Goal: Task Accomplishment & Management: Use online tool/utility

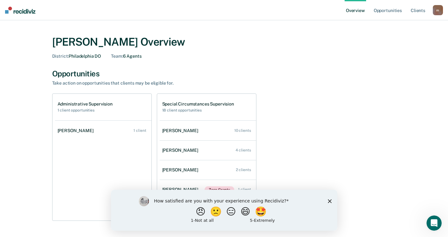
click at [327, 202] on div "How satisfied are you with your experience using Recidiviz? 😠 🙁 😑 😄 🤩 1 - Not a…" at bounding box center [224, 209] width 226 height 41
click at [331, 201] on icon "Close survey" at bounding box center [330, 201] width 4 height 4
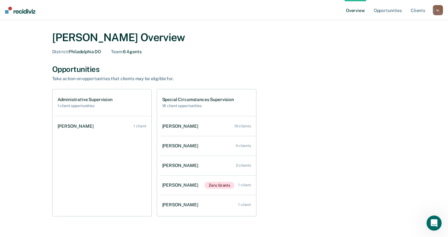
scroll to position [22, 0]
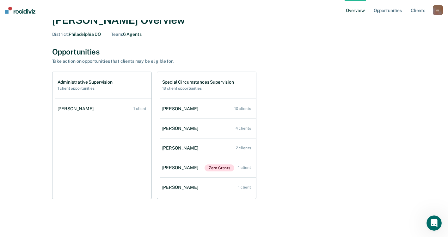
click at [88, 79] on h1 "Administrative Supervision" at bounding box center [85, 81] width 55 height 5
click at [83, 80] on h1 "Administrative Supervision" at bounding box center [85, 81] width 55 height 5
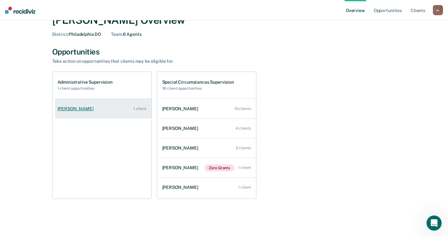
click at [84, 110] on div "[PERSON_NAME]" at bounding box center [77, 108] width 39 height 5
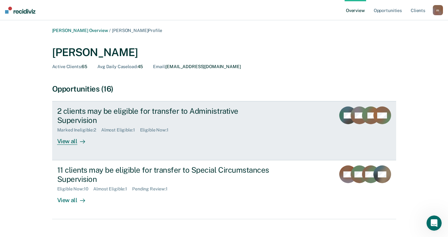
click at [195, 124] on div "2 clients may be eligible for transfer to Administrative Supervision Marked Ine…" at bounding box center [175, 125] width 237 height 38
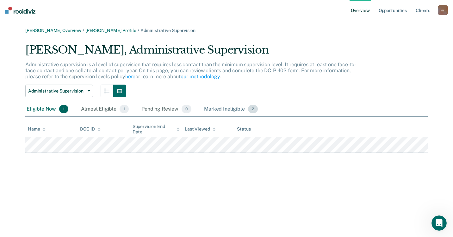
click at [213, 107] on div "Marked Ineligible 2" at bounding box center [231, 109] width 56 height 14
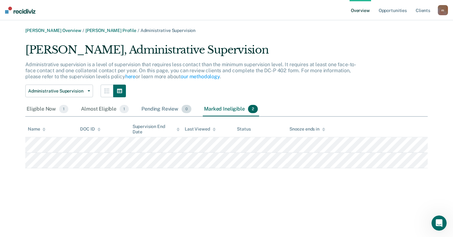
click at [165, 109] on div "Pending Review 0" at bounding box center [166, 109] width 53 height 14
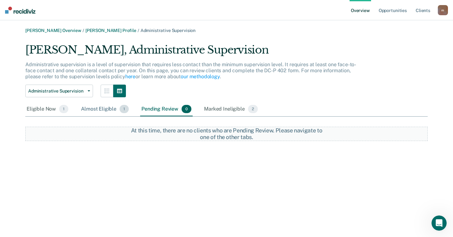
click at [114, 110] on div "Almost Eligible 1" at bounding box center [105, 109] width 50 height 14
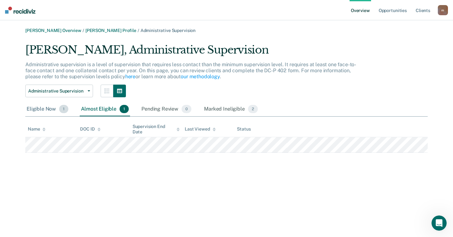
click at [45, 108] on div "Eligible Now 1" at bounding box center [47, 109] width 44 height 14
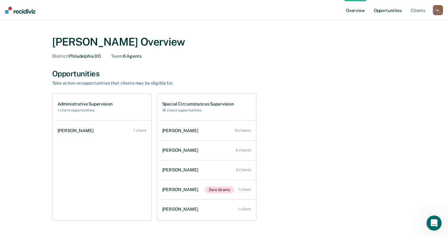
click at [389, 8] on link "Opportunities" at bounding box center [388, 10] width 31 height 20
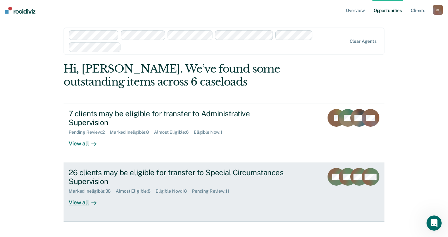
scroll to position [4, 0]
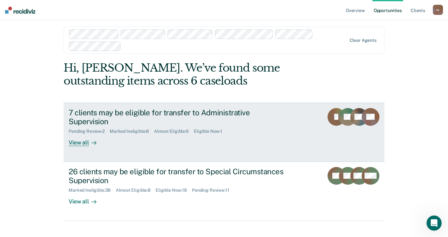
click at [77, 134] on div "View all" at bounding box center [86, 140] width 35 height 12
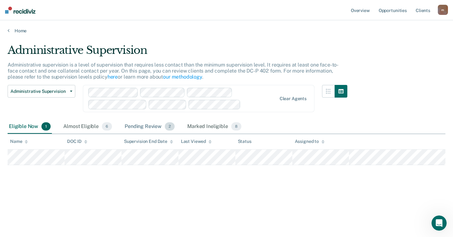
click at [154, 124] on div "Pending Review 2" at bounding box center [149, 127] width 53 height 14
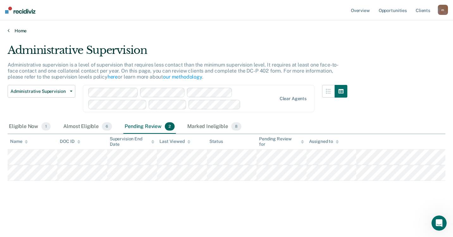
click at [17, 28] on link "Home" at bounding box center [227, 31] width 438 height 6
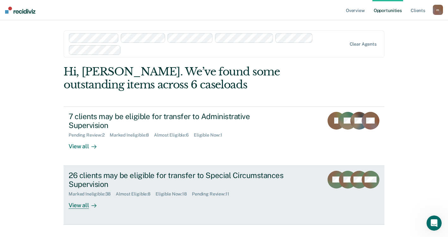
click at [78, 196] on div "View all" at bounding box center [86, 202] width 35 height 12
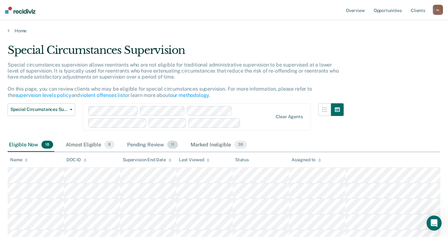
click at [162, 140] on div "Pending Review 11" at bounding box center [152, 145] width 53 height 14
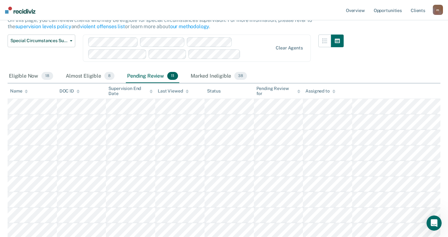
scroll to position [147, 0]
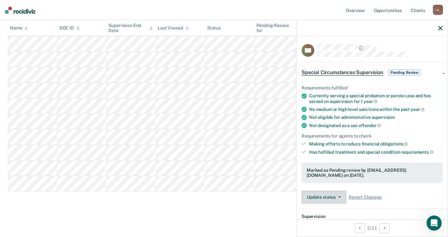
click at [343, 198] on button "Update status" at bounding box center [324, 196] width 45 height 13
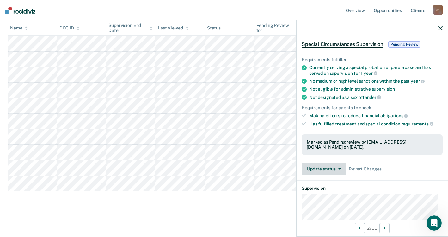
scroll to position [0, 0]
